Goal: Transaction & Acquisition: Purchase product/service

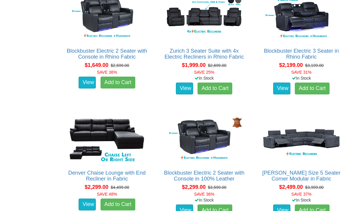
scroll to position [511, 0]
click at [88, 120] on img at bounding box center [107, 139] width 82 height 50
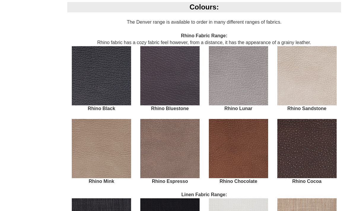
scroll to position [828, 0]
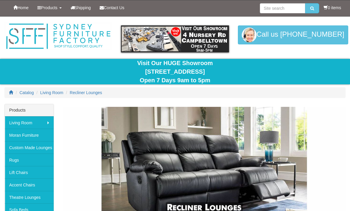
scroll to position [530, 0]
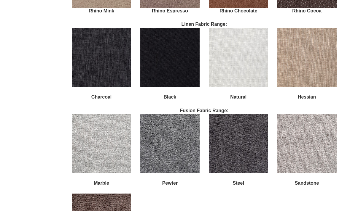
scroll to position [1004, 0]
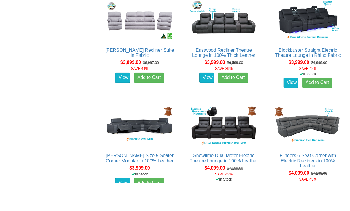
scroll to position [1766, 0]
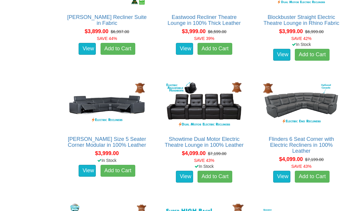
click at [306, 137] on link "Flinders 6 Seat Corner with Electric Recliners in 100% Leather" at bounding box center [301, 146] width 65 height 18
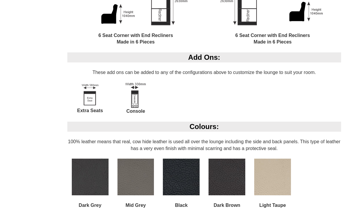
scroll to position [455, 0]
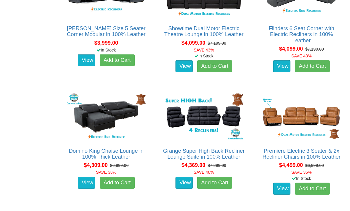
scroll to position [1878, 0]
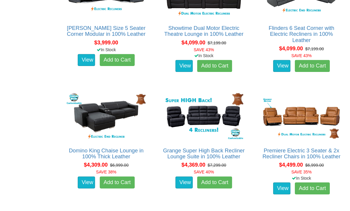
click at [308, 102] on img at bounding box center [301, 116] width 82 height 50
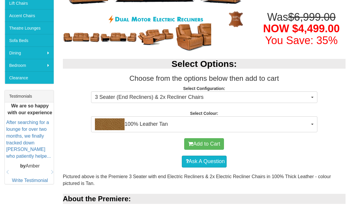
scroll to position [170, 0]
click at [313, 124] on span "button" at bounding box center [312, 124] width 2 height 1
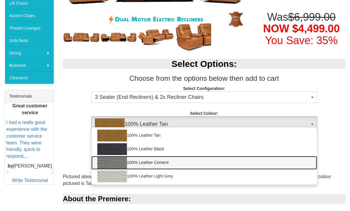
click at [164, 160] on link "100% Leather Cement" at bounding box center [204, 163] width 226 height 14
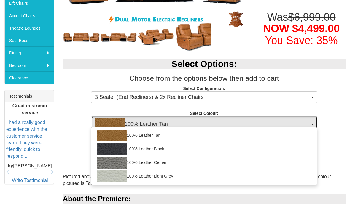
select select "2001"
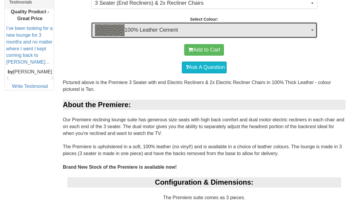
scroll to position [261, 0]
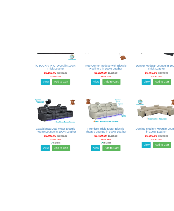
scroll to position [7512, 0]
